Goal: Check status: Check status

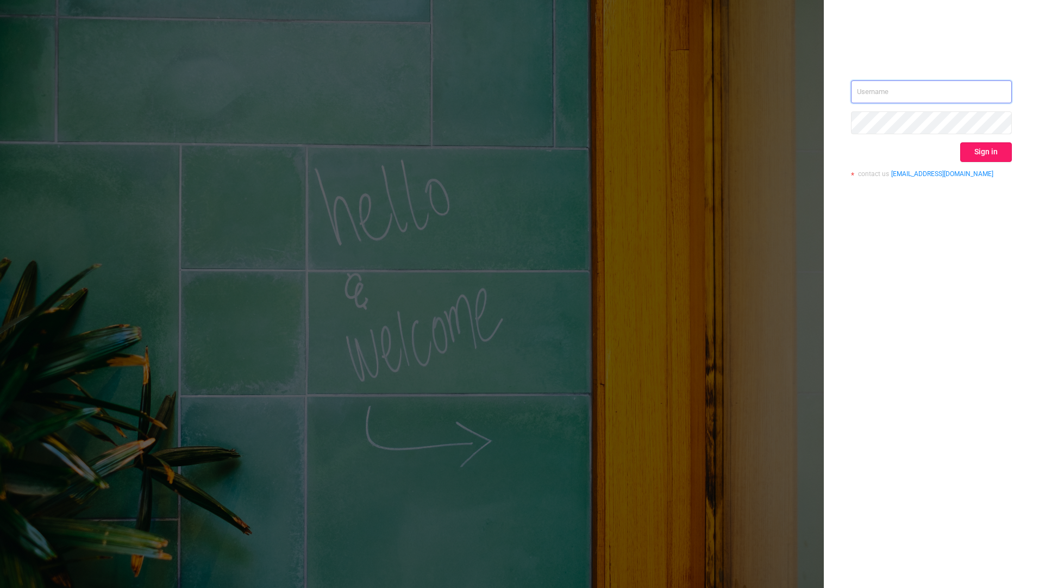
type input "josmith@mediaocean.com"
click at [996, 154] on button "Sign in" at bounding box center [986, 152] width 52 height 20
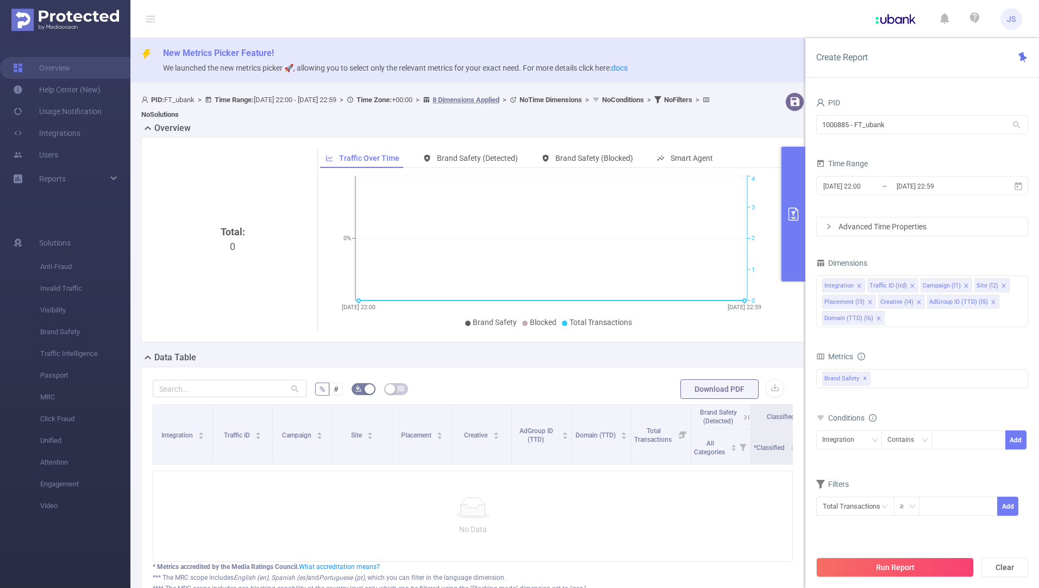
click at [411, 15] on header "JS" at bounding box center [519, 19] width 1039 height 38
click at [576, 20] on header "JS" at bounding box center [519, 19] width 1039 height 38
click at [336, 18] on header "JS" at bounding box center [519, 19] width 1039 height 38
